Goal: Task Accomplishment & Management: Use online tool/utility

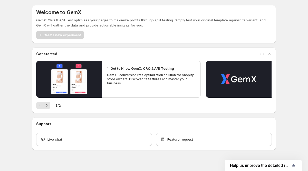
scroll to position [7, 0]
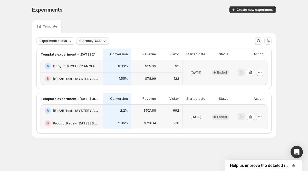
click at [260, 117] on icon "button" at bounding box center [260, 116] width 5 height 5
click at [247, 117] on div at bounding box center [251, 116] width 26 height 7
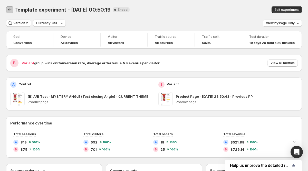
click at [8, 12] on icon "Back" at bounding box center [9, 9] width 5 height 5
